Goal: Task Accomplishment & Management: Manage account settings

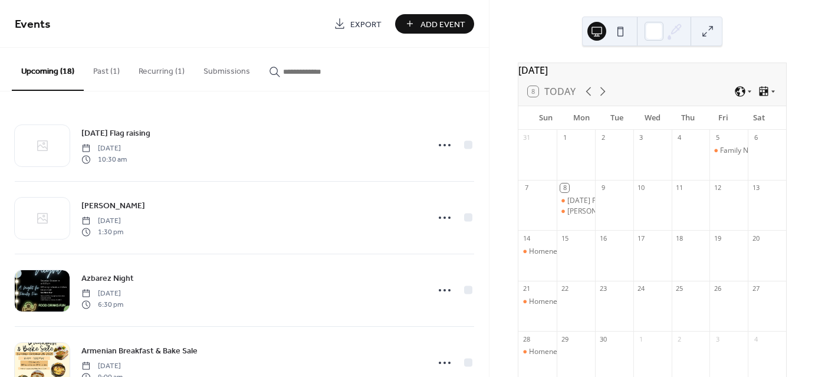
click at [127, 147] on span "[DATE]" at bounding box center [103, 148] width 45 height 11
click at [127, 148] on span "[DATE]" at bounding box center [103, 148] width 45 height 11
click at [353, 170] on div "[DATE] Flag raising [DATE] 10:30 am" at bounding box center [244, 145] width 459 height 72
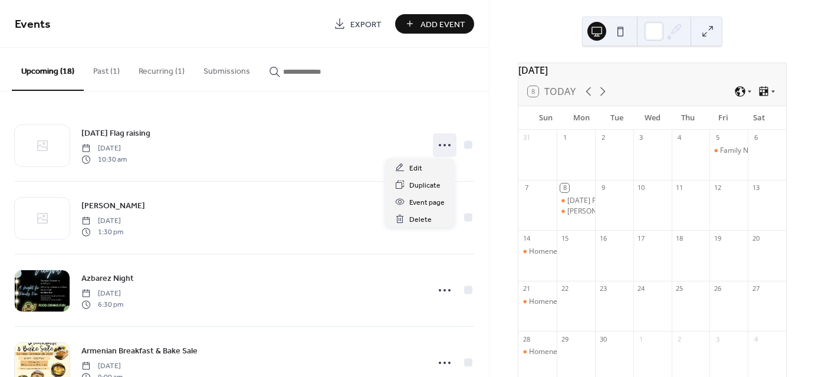
click at [448, 141] on icon at bounding box center [444, 145] width 19 height 19
click at [419, 165] on span "Edit" at bounding box center [415, 168] width 13 height 12
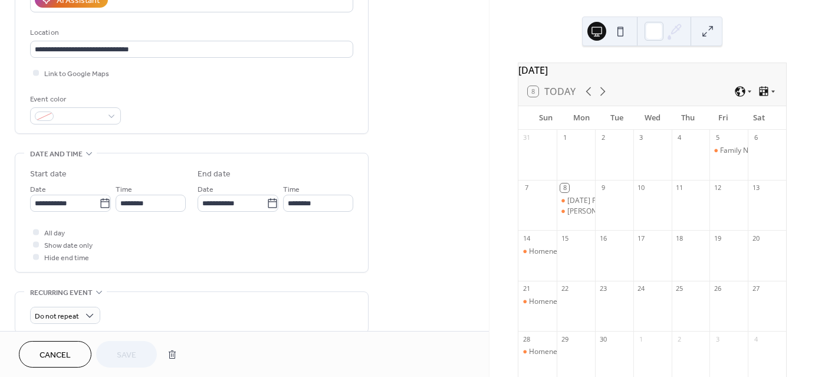
scroll to position [236, 0]
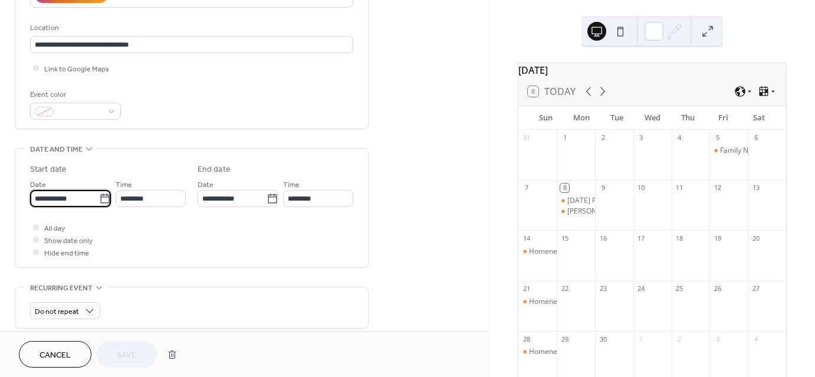
click at [91, 198] on input "**********" at bounding box center [64, 198] width 69 height 17
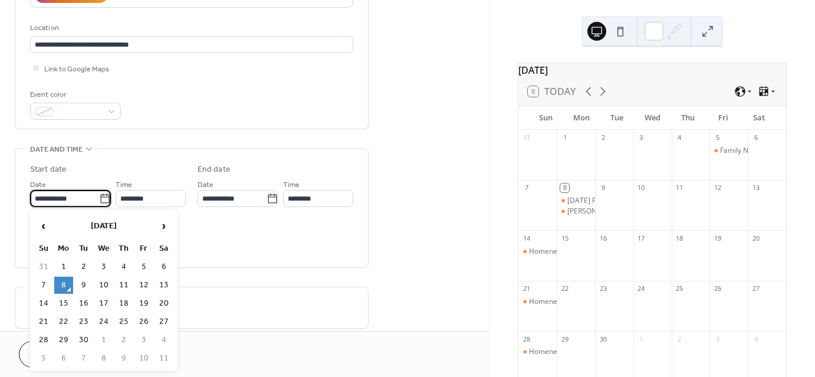
click at [164, 220] on span "›" at bounding box center [164, 226] width 18 height 24
click at [164, 221] on span "›" at bounding box center [164, 226] width 18 height 24
click at [166, 222] on span "›" at bounding box center [164, 226] width 18 height 24
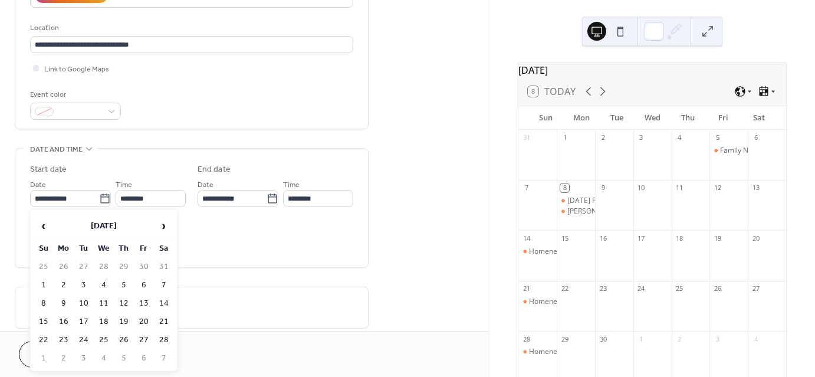
click at [166, 222] on span "›" at bounding box center [164, 226] width 18 height 24
click at [141, 318] on td "24" at bounding box center [143, 321] width 19 height 17
type input "**********"
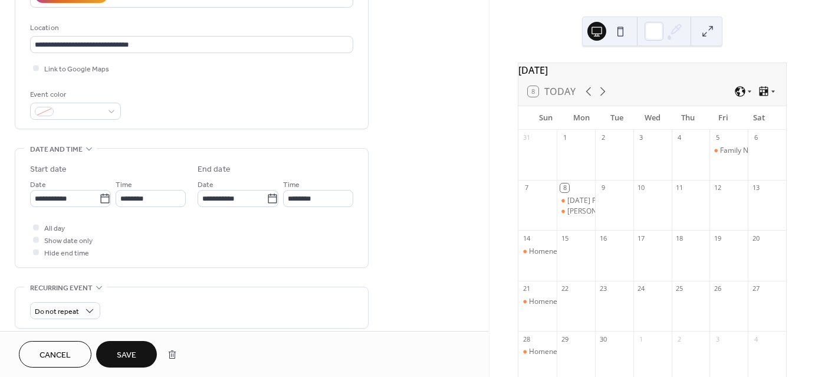
click at [139, 353] on button "Save" at bounding box center [126, 354] width 61 height 27
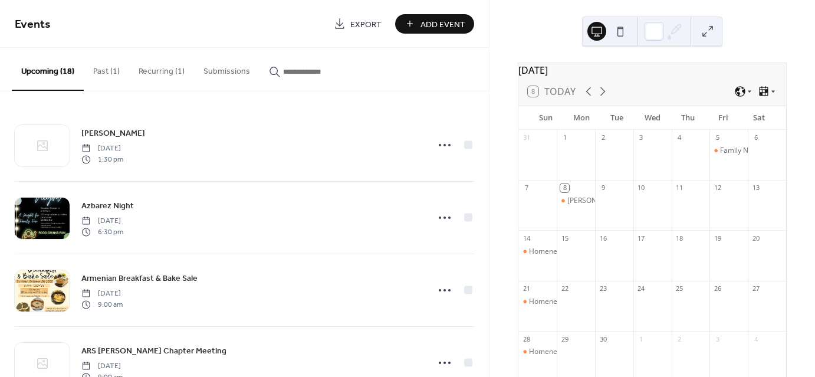
click at [196, 146] on div "[PERSON_NAME] [DATE] 1:30 pm" at bounding box center [251, 145] width 340 height 38
click at [145, 138] on span "[PERSON_NAME]" at bounding box center [113, 133] width 64 height 12
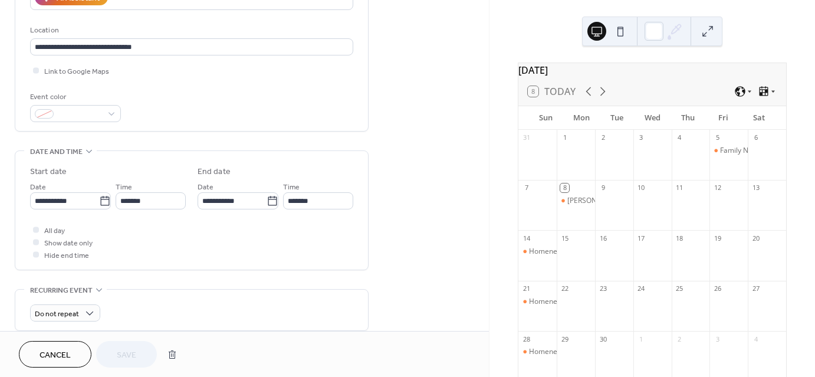
scroll to position [236, 0]
click at [101, 199] on icon at bounding box center [105, 199] width 12 height 12
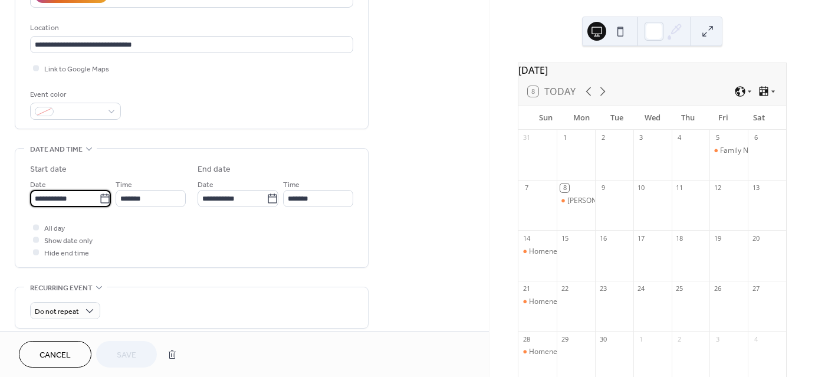
click at [99, 199] on input "**********" at bounding box center [64, 198] width 69 height 17
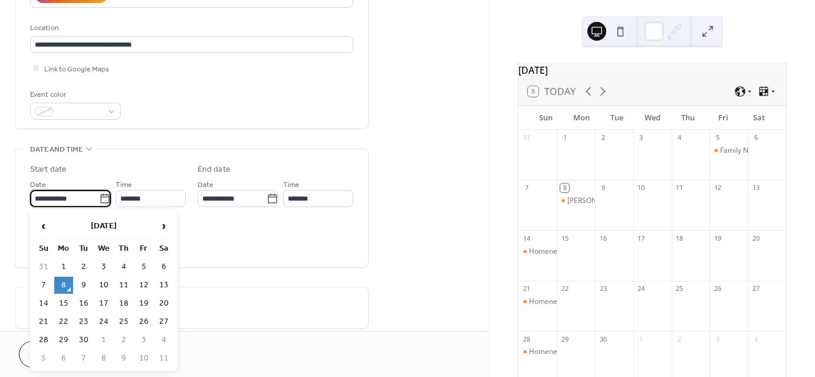
click at [162, 229] on span "›" at bounding box center [164, 226] width 18 height 24
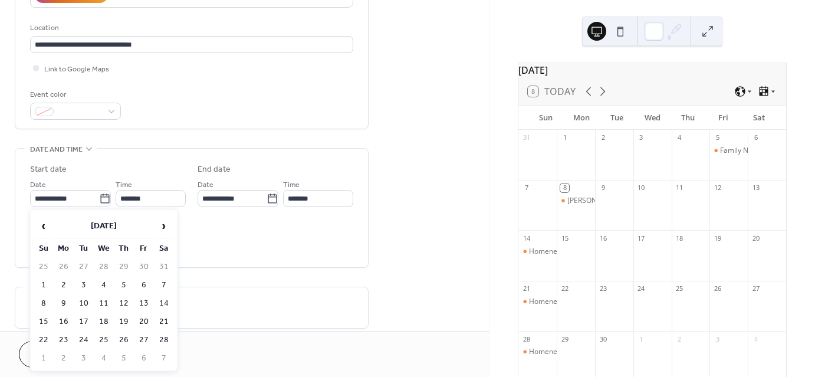
click at [162, 229] on span "›" at bounding box center [164, 226] width 18 height 24
click at [48, 313] on td "15" at bounding box center [43, 321] width 19 height 17
type input "**********"
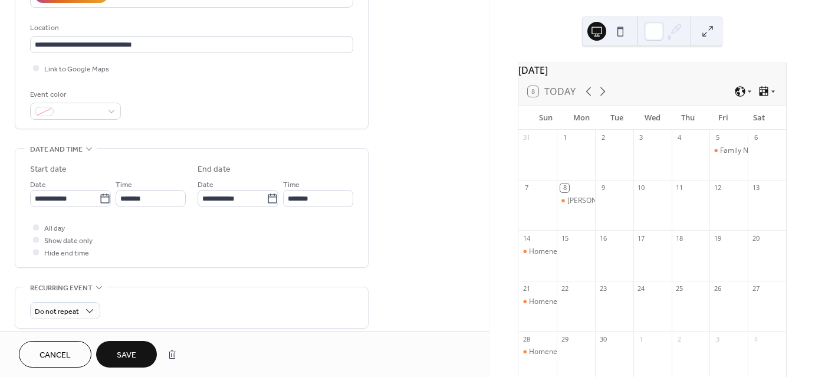
click at [136, 349] on span "Save" at bounding box center [126, 355] width 19 height 12
